Goal: Task Accomplishment & Management: Manage account settings

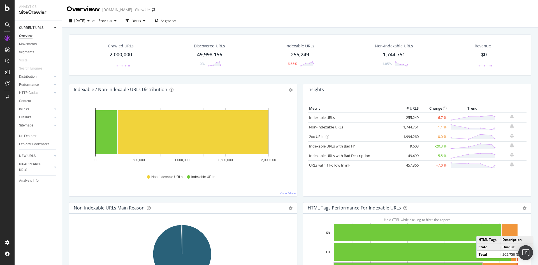
click at [526, 252] on img "Open Intercom Messenger" at bounding box center [525, 252] width 7 height 7
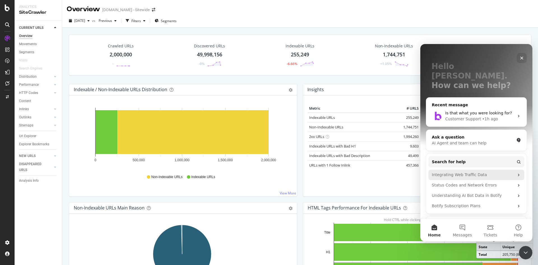
scroll to position [7, 0]
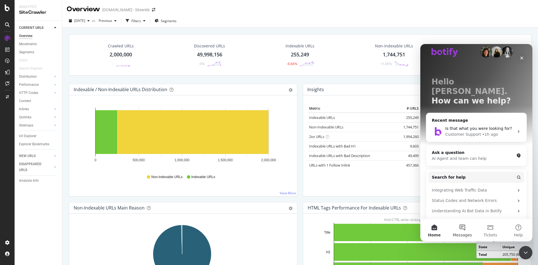
click at [462, 227] on button "Messages" at bounding box center [462, 230] width 28 height 22
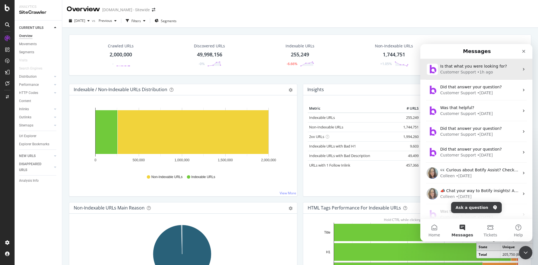
click at [477, 70] on div "• 1h ago" at bounding box center [485, 72] width 16 height 6
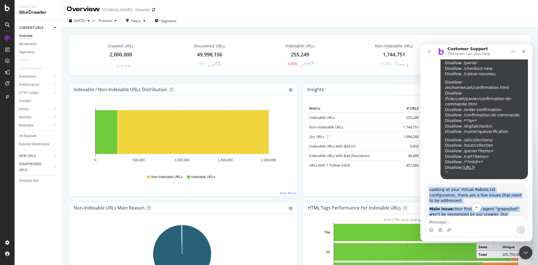
scroll to position [1135, 0]
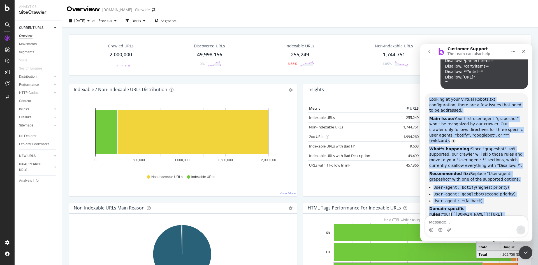
drag, startPoint x: 430, startPoint y: 140, endPoint x: 452, endPoint y: 162, distance: 31.1
click at [495, 186] on div "Looking at your Virtual Robots.txt configuration, there are a few issues that n…" at bounding box center [476, 181] width 94 height 168
copy div "Looking at your Virtual Robots.txt configuration, there are a few issues that n…"
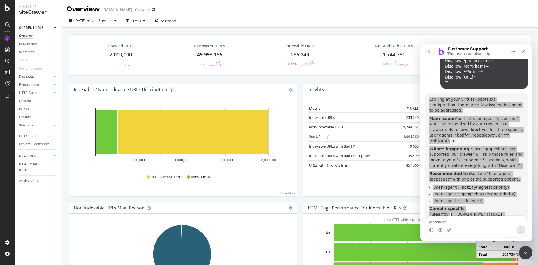
click at [10, 237] on div at bounding box center [7, 136] width 13 height 204
click at [8, 239] on div at bounding box center [7, 242] width 13 height 9
click at [57, 218] on div "Settings Project settings" at bounding box center [52, 215] width 74 height 10
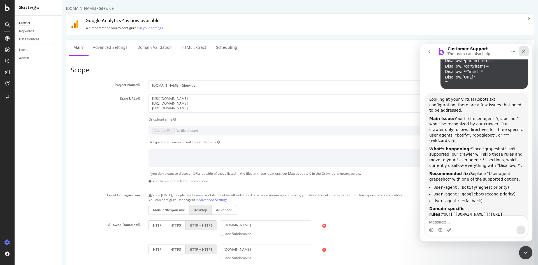
click at [522, 51] on icon "Close" at bounding box center [524, 51] width 4 height 4
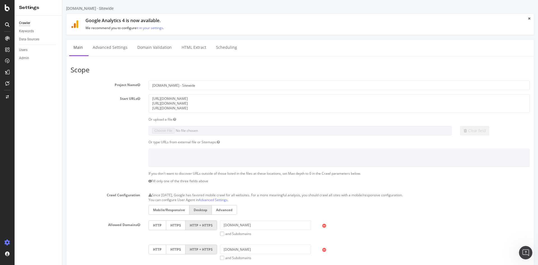
scroll to position [1135, 0]
click at [102, 43] on link "Advanced Settings" at bounding box center [110, 47] width 43 height 15
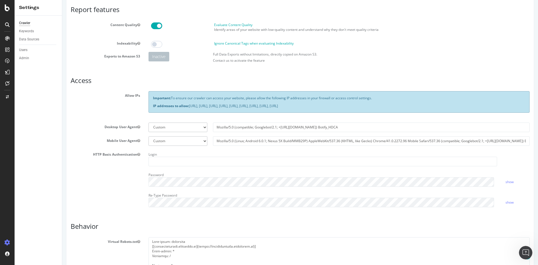
scroll to position [56, 0]
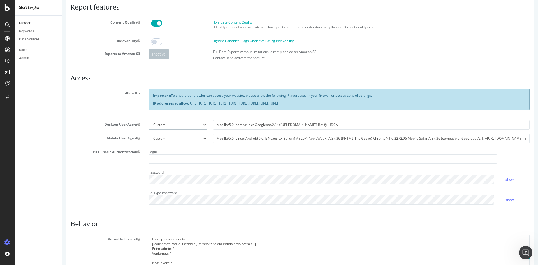
click at [202, 125] on select "Botify Googlebot Chrome Firefox Edge Custom" at bounding box center [178, 125] width 59 height 10
select select "Mozilla/5.0 (compatible; botify; [URL][DOMAIN_NAME])"
click at [149, 120] on select "Botify Googlebot Chrome Firefox Edge Custom" at bounding box center [178, 125] width 59 height 10
type input "Mozilla/5.0 (compatible; botify; [URL][DOMAIN_NAME])"
click at [200, 139] on select "Botify Googlebot Safari iPhone Safari iPad Chrome Android Custom" at bounding box center [178, 139] width 59 height 10
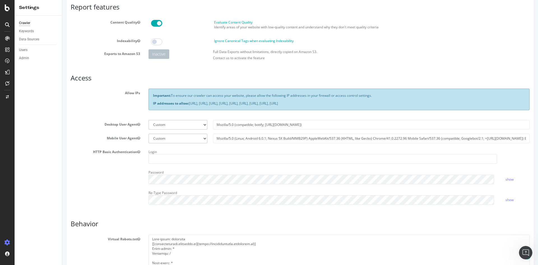
select select "Mozilla/5.0 Mobile (compatible; botify; [URL][DOMAIN_NAME])"
click at [149, 134] on select "Botify Googlebot Safari iPhone Safari iPad Chrome Android Custom" at bounding box center [178, 139] width 59 height 10
type input "Mozilla/5.0 Mobile (compatible; botify; [URL][DOMAIN_NAME])"
click at [110, 175] on div "HTTP Basic Authentication Login Password show Re-Type Password show" at bounding box center [299, 177] width 467 height 61
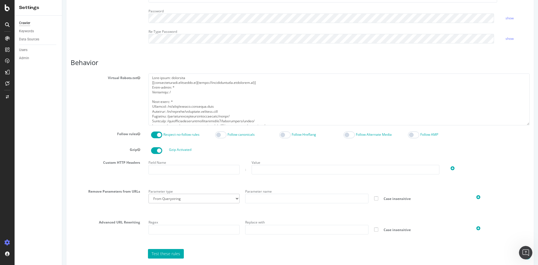
scroll to position [224, 0]
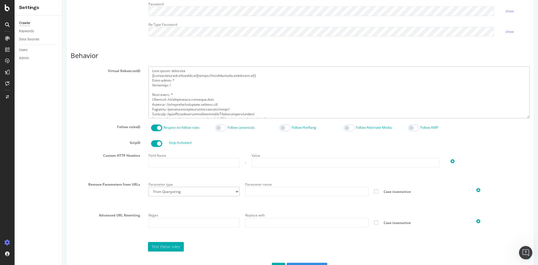
click at [86, 113] on div "Virtual Robots.txt" at bounding box center [299, 92] width 467 height 52
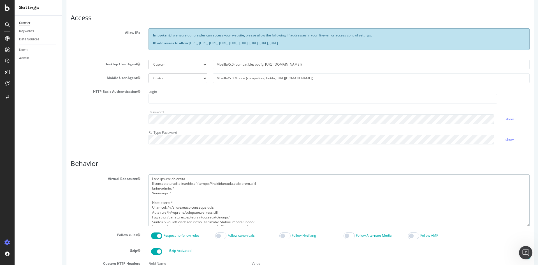
scroll to position [112, 0]
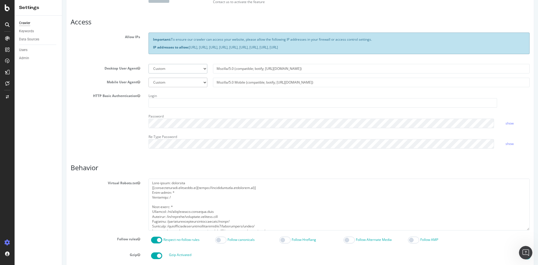
click at [203, 71] on select "Botify Googlebot Chrome Firefox Edge Custom" at bounding box center [178, 69] width 59 height 10
click at [82, 98] on div "HTTP Basic Authentication Login Password show Re-Type Password show" at bounding box center [299, 121] width 467 height 61
click at [200, 68] on select "Botify Googlebot Chrome Firefox Edge Custom" at bounding box center [178, 69] width 59 height 10
click at [85, 126] on div "HTTP Basic Authentication Login Password show Re-Type Password show" at bounding box center [299, 121] width 467 height 61
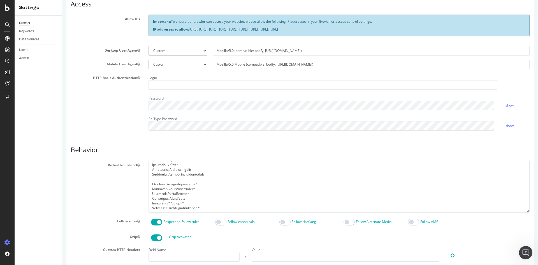
scroll to position [140, 0]
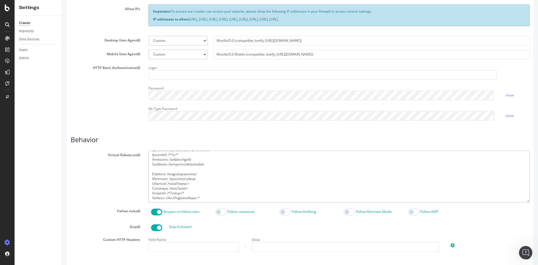
click at [205, 184] on textarea at bounding box center [339, 176] width 381 height 52
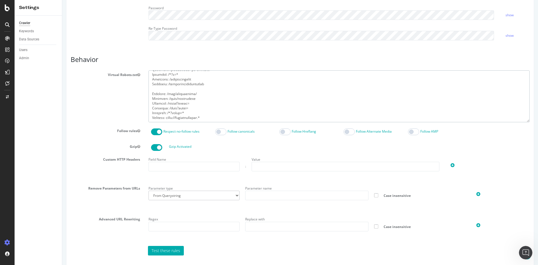
scroll to position [245, 0]
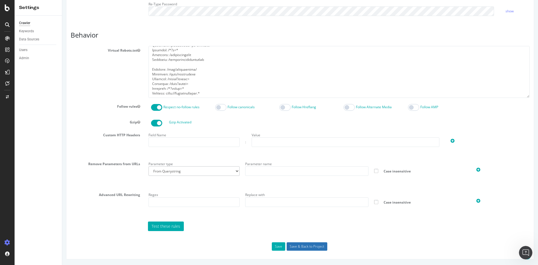
click at [307, 247] on input "Save & Back to Project" at bounding box center [307, 246] width 41 height 8
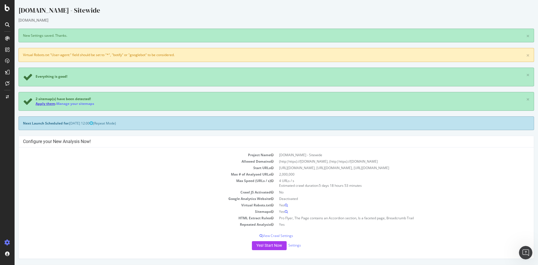
click at [52, 103] on link "Apply them" at bounding box center [46, 103] width 20 height 5
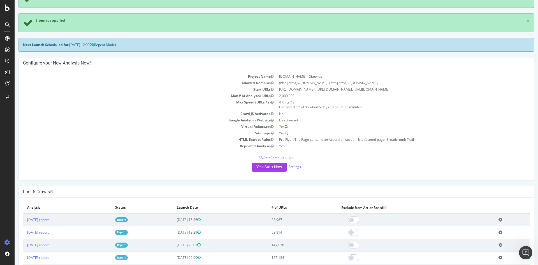
scroll to position [84, 0]
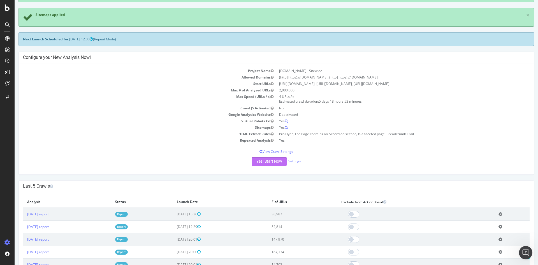
drag, startPoint x: 267, startPoint y: 161, endPoint x: 184, endPoint y: 131, distance: 88.1
click at [184, 131] on div "Project Name Homedepot.ca - Sitewide Allowed Domains (http|https)://www.homedep…" at bounding box center [276, 118] width 515 height 111
click at [265, 160] on button "Yes! Start Now" at bounding box center [269, 161] width 35 height 9
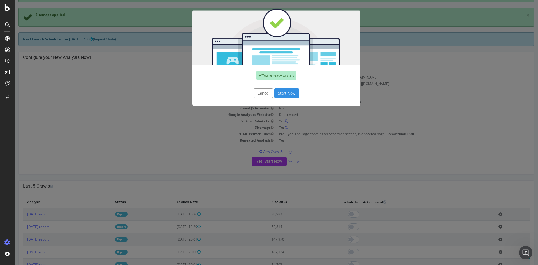
click at [287, 92] on button "Start Now" at bounding box center [286, 93] width 25 height 10
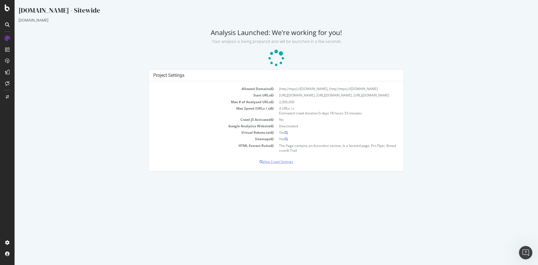
click at [271, 164] on p "View Crawl Settings" at bounding box center [276, 161] width 246 height 5
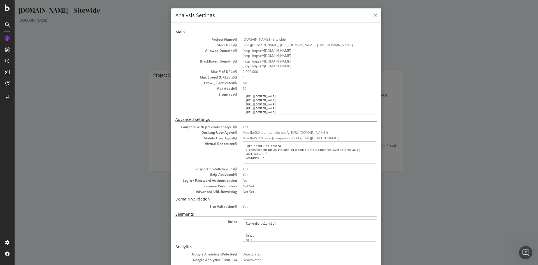
click at [374, 15] on span "×" at bounding box center [375, 15] width 3 height 8
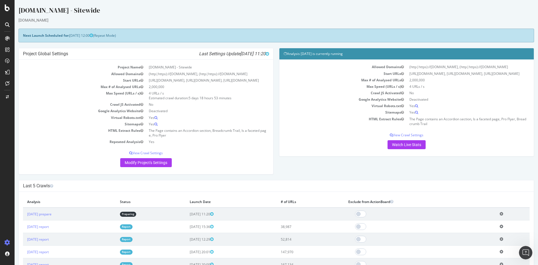
click at [500, 216] on icon at bounding box center [502, 214] width 4 height 4
click at [478, 234] on link "Delete analysis" at bounding box center [480, 230] width 45 height 8
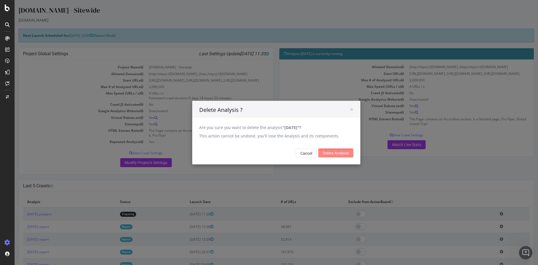
click at [340, 155] on input "Delete Analysis" at bounding box center [335, 152] width 35 height 9
